Goal: Information Seeking & Learning: Check status

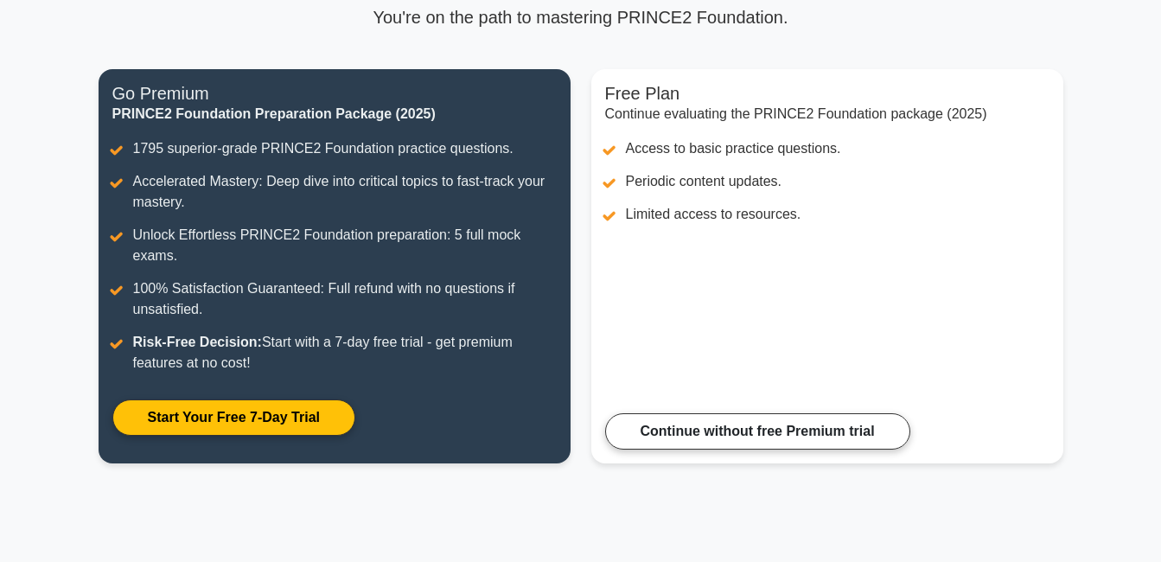
scroll to position [184, 0]
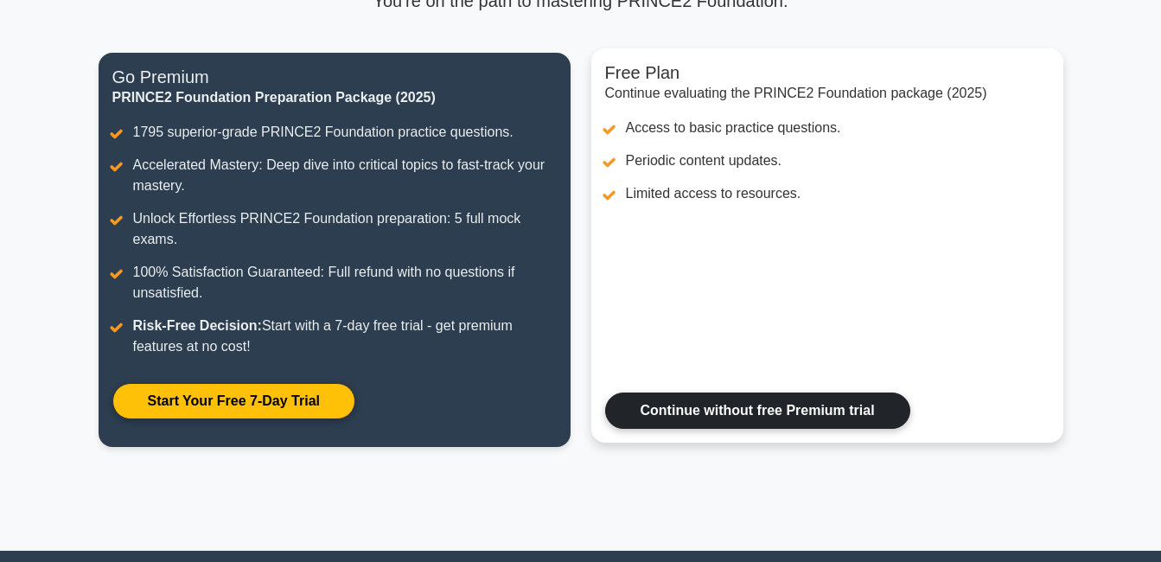
click at [871, 397] on link "Continue without free Premium trial" at bounding box center [757, 411] width 305 height 36
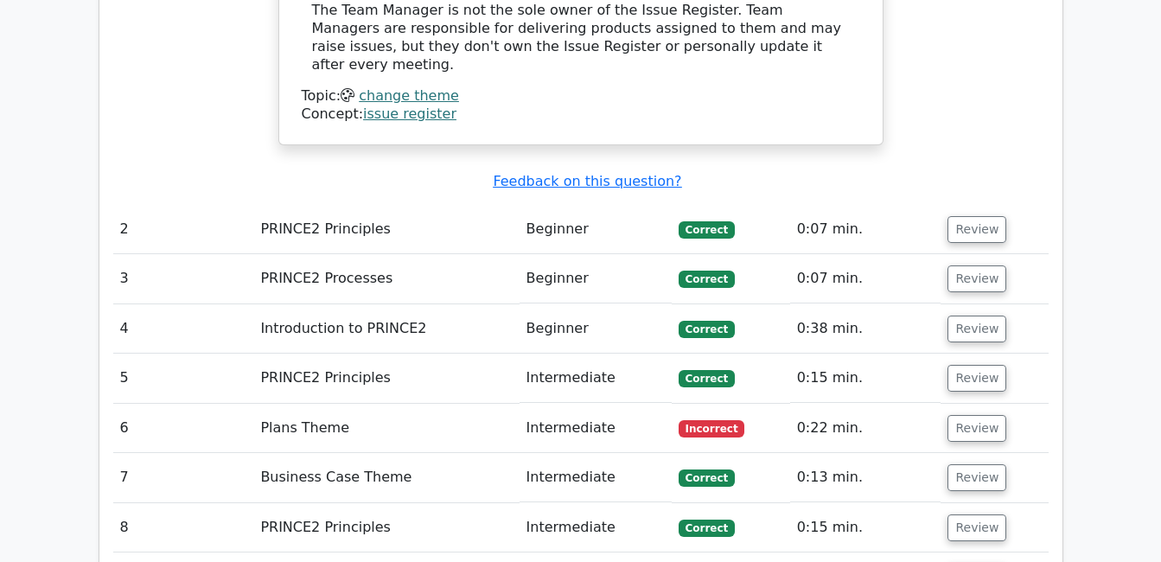
scroll to position [2327, 0]
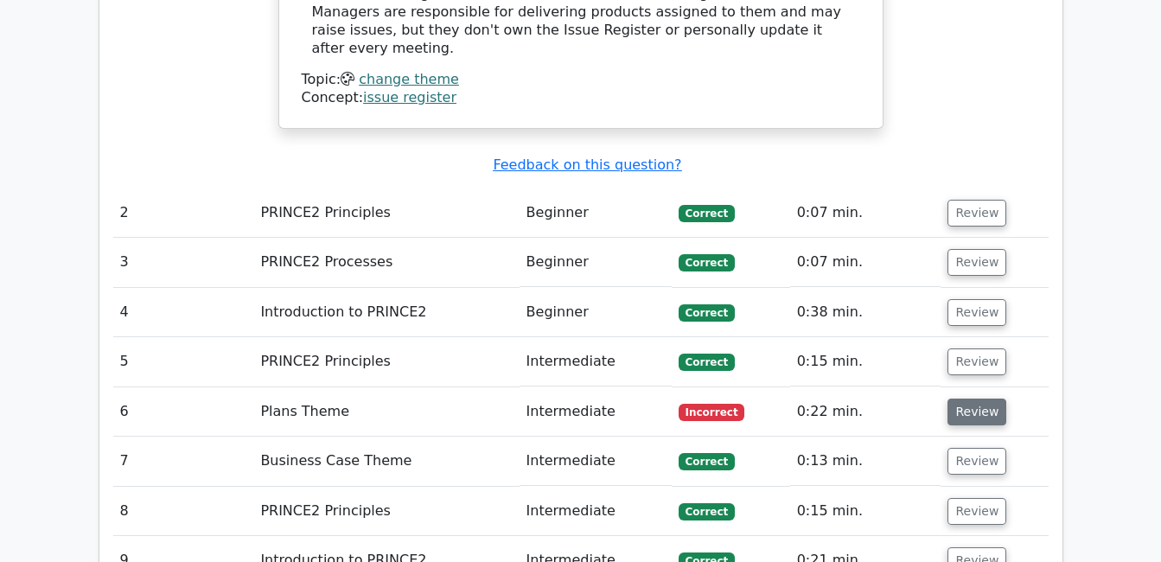
click at [956, 399] on button "Review" at bounding box center [977, 412] width 59 height 27
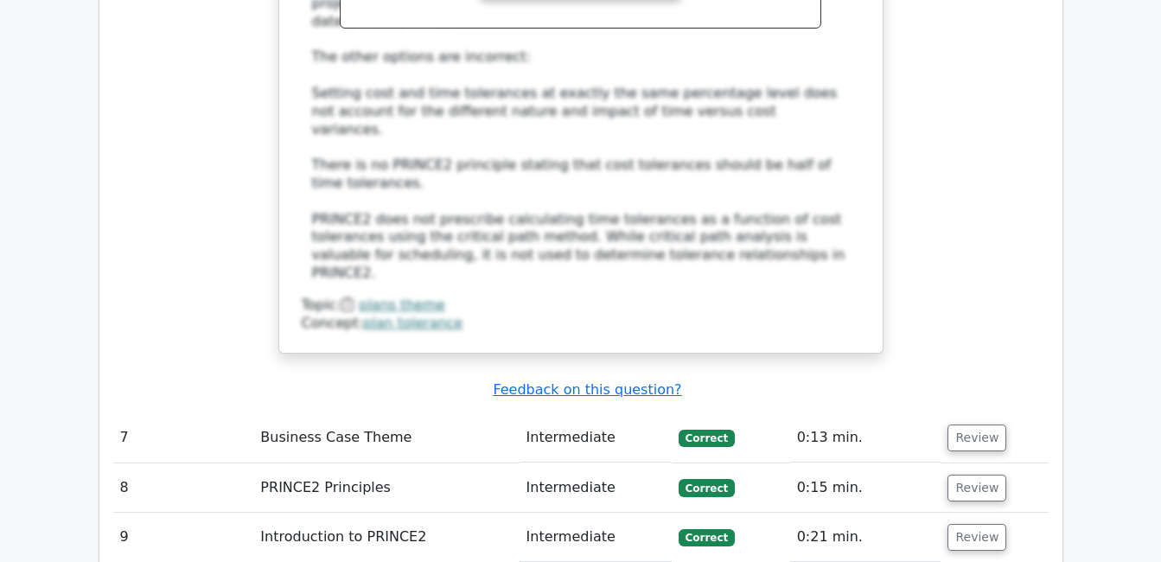
scroll to position [3369, 0]
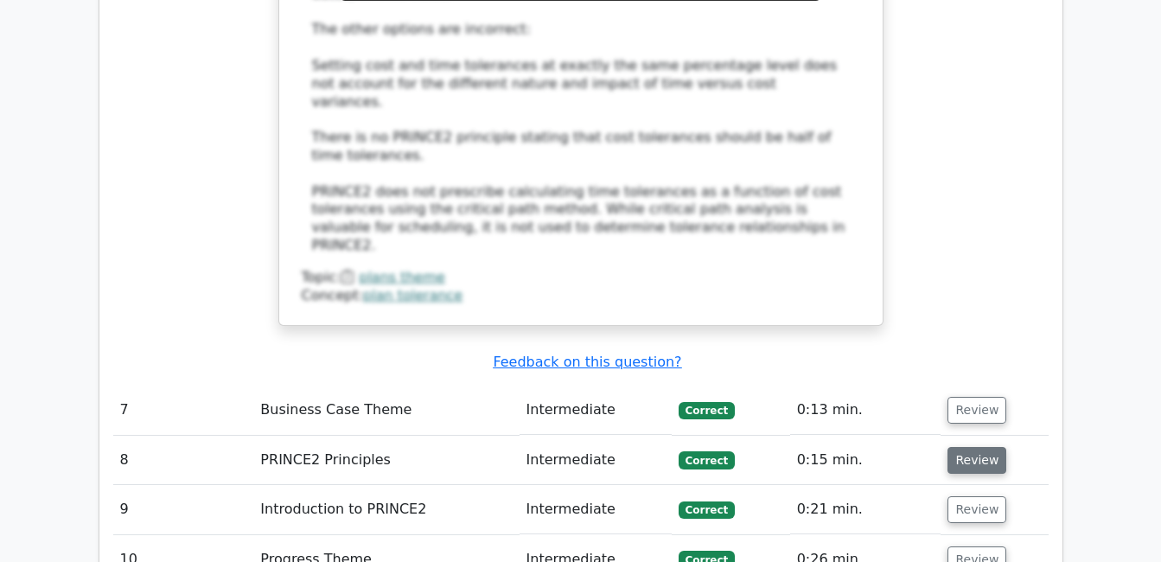
click at [974, 447] on button "Review" at bounding box center [977, 460] width 59 height 27
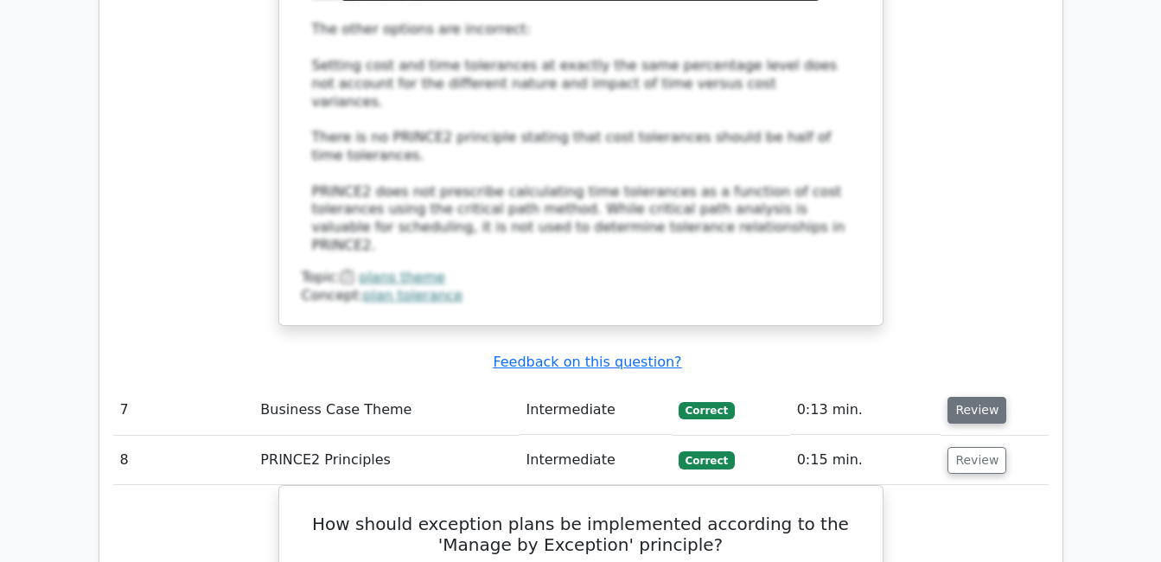
click at [954, 397] on button "Review" at bounding box center [977, 410] width 59 height 27
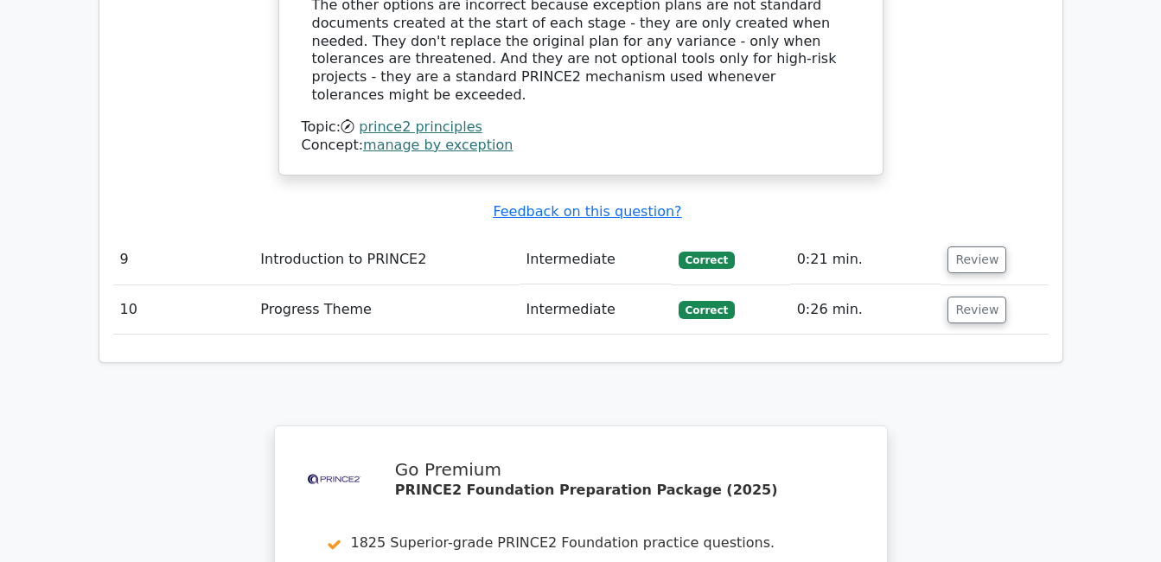
scroll to position [5204, 0]
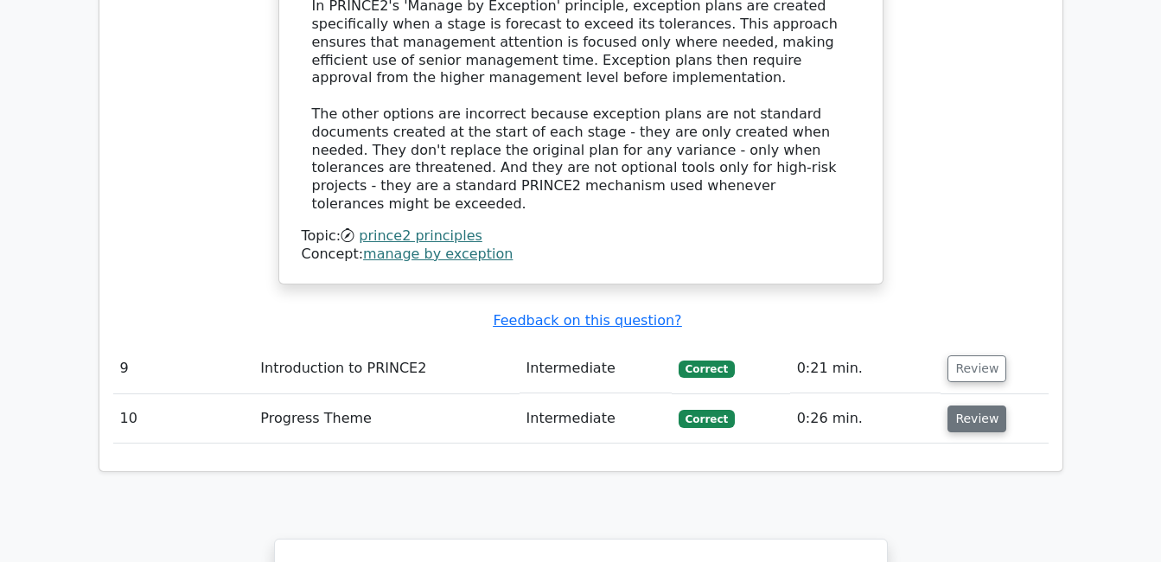
click at [954, 405] on button "Review" at bounding box center [977, 418] width 59 height 27
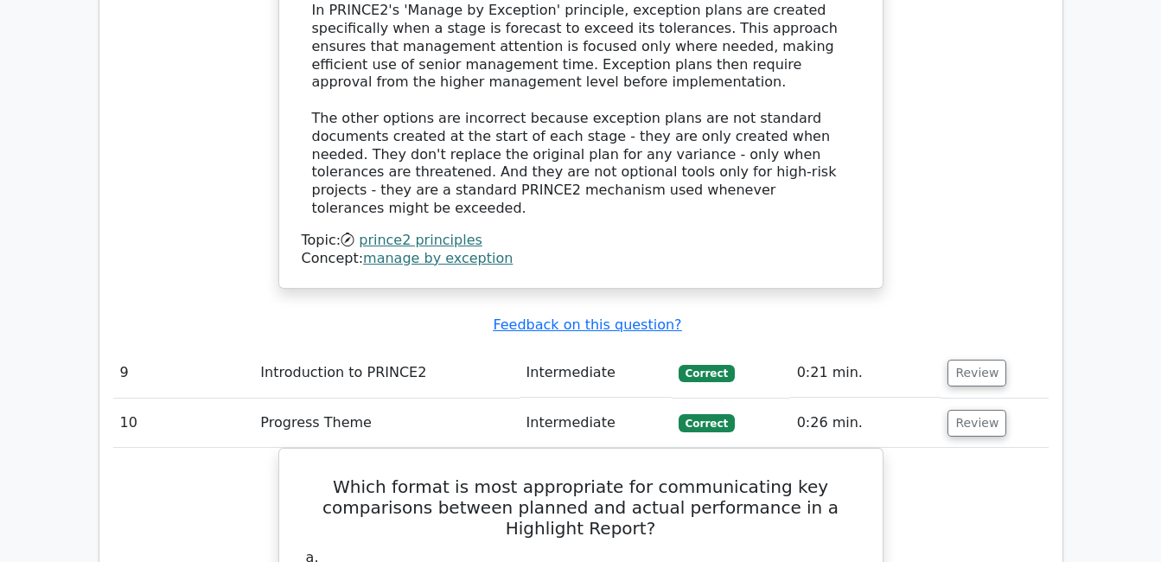
drag, startPoint x: 1160, startPoint y: 411, endPoint x: 1160, endPoint y: 433, distance: 22.5
